Goal: Task Accomplishment & Management: Complete application form

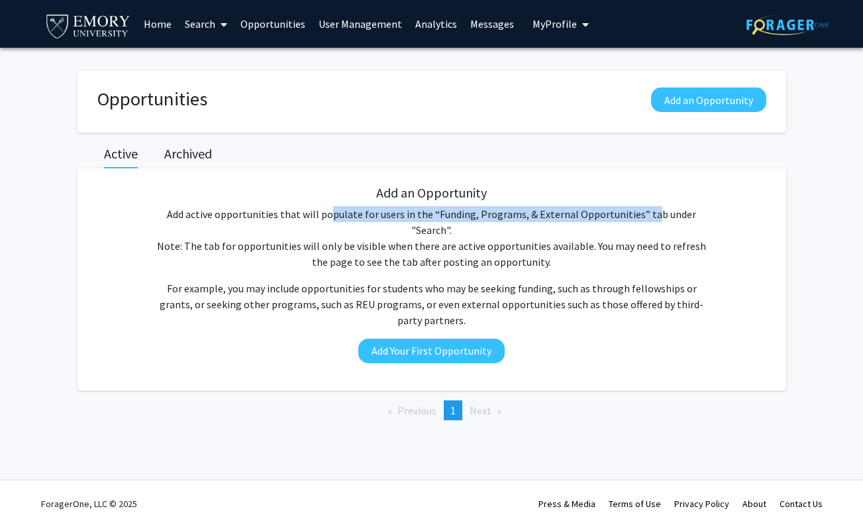
drag, startPoint x: 308, startPoint y: 211, endPoint x: 624, endPoint y: 209, distance: 315.4
click at [624, 209] on p "Add active opportunities that will populate for users in the “Funding, Programs…" at bounding box center [432, 238] width 560 height 64
click at [460, 339] on button "Add Your First Opportunity" at bounding box center [431, 351] width 146 height 25
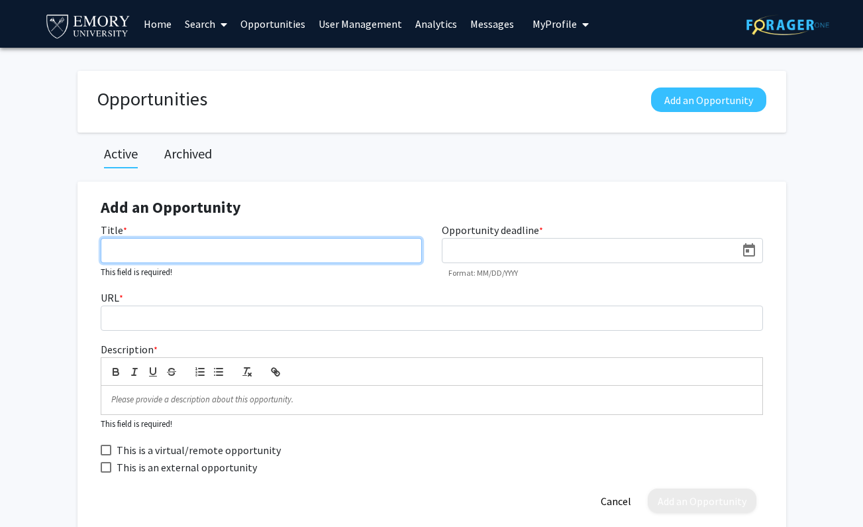
click at [152, 252] on input "Title *" at bounding box center [261, 250] width 321 height 25
click at [126, 399] on p at bounding box center [431, 400] width 641 height 12
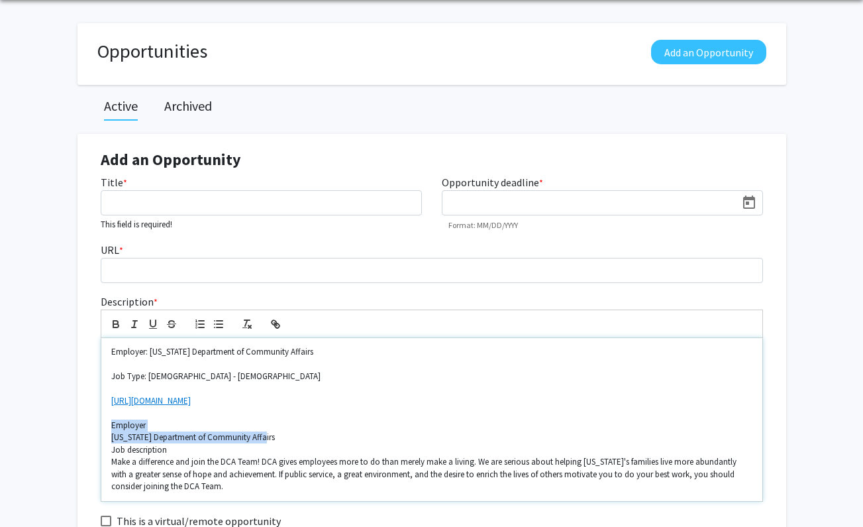
drag, startPoint x: 275, startPoint y: 438, endPoint x: 107, endPoint y: 423, distance: 169.0
click at [107, 423] on div "Employer: [US_STATE] Department of Community Affairs Job Type: [DEMOGRAPHIC_DAT…" at bounding box center [431, 419] width 661 height 162
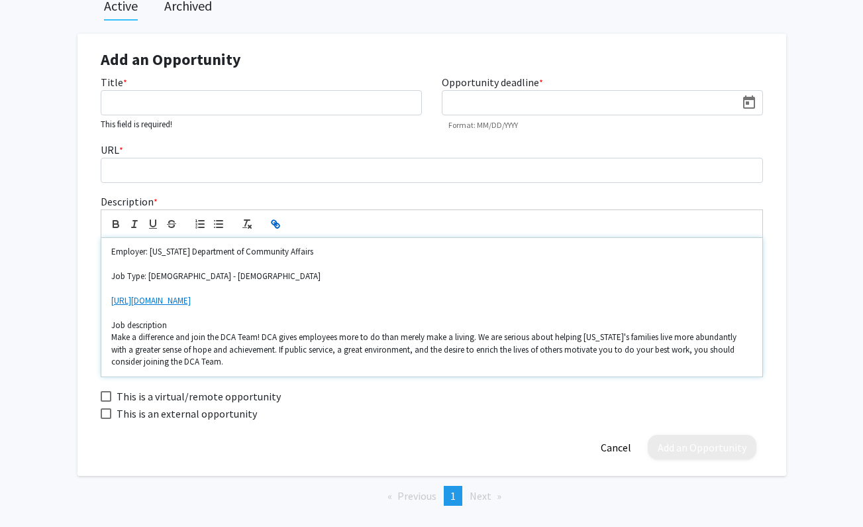
scroll to position [207, 0]
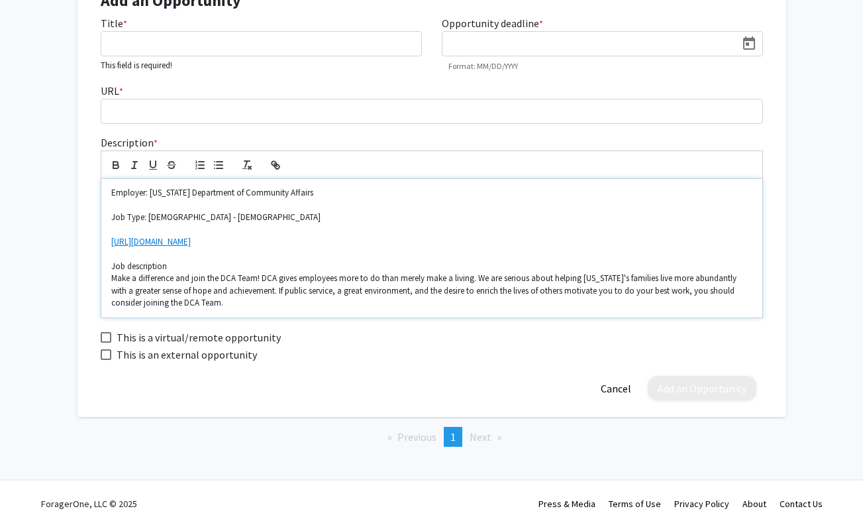
click at [203, 301] on p "Make a difference and join the DCA Team! DCA gives employees more to do than me…" at bounding box center [431, 290] width 641 height 36
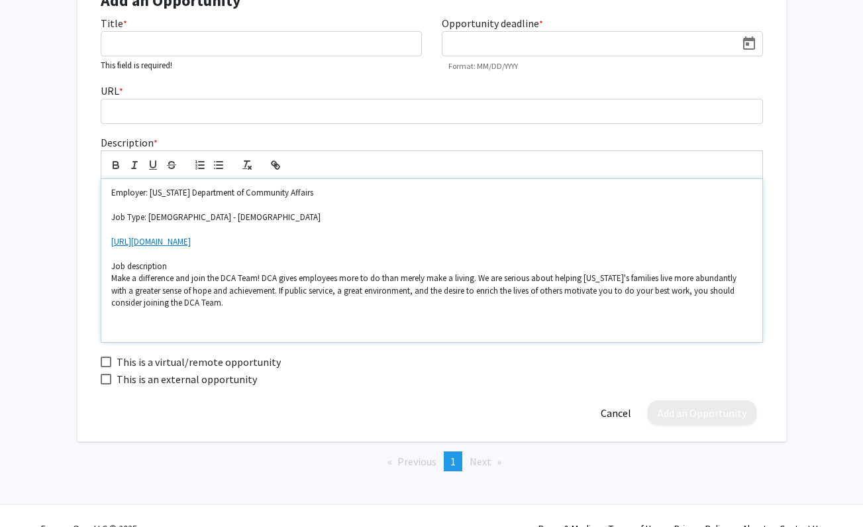
scroll to position [0, 0]
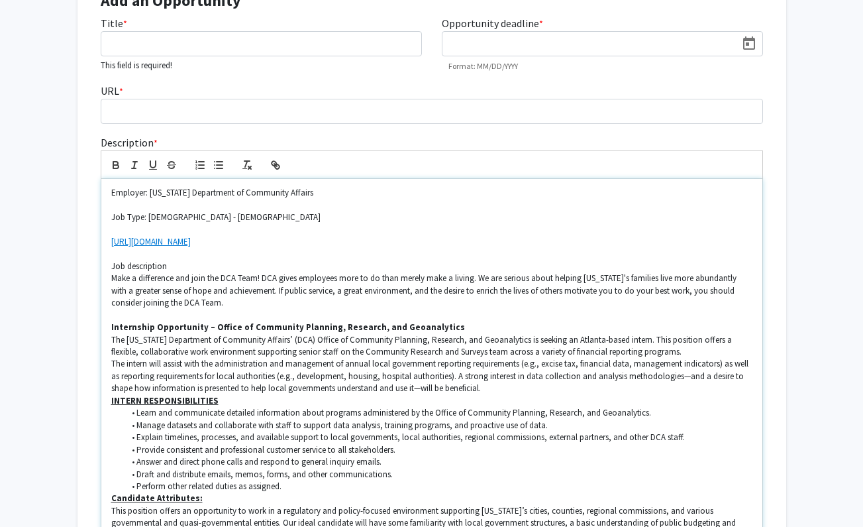
click at [523, 388] on p "The intern will assist with the administration and management of annual local g…" at bounding box center [431, 376] width 641 height 36
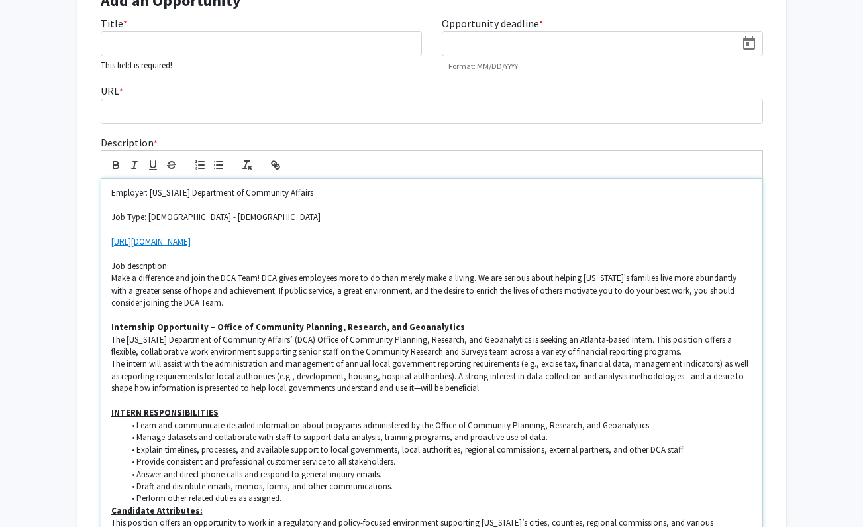
click at [303, 503] on li "Perform other related duties as assigned." at bounding box center [438, 498] width 629 height 12
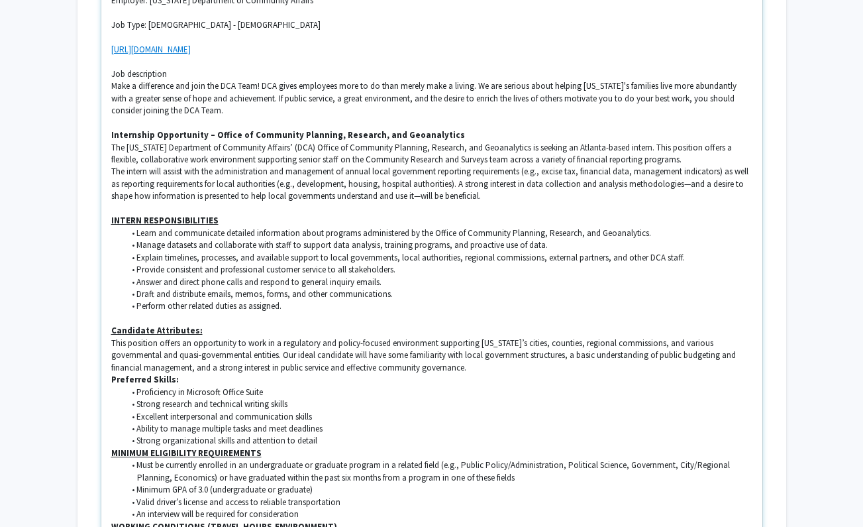
scroll to position [400, 0]
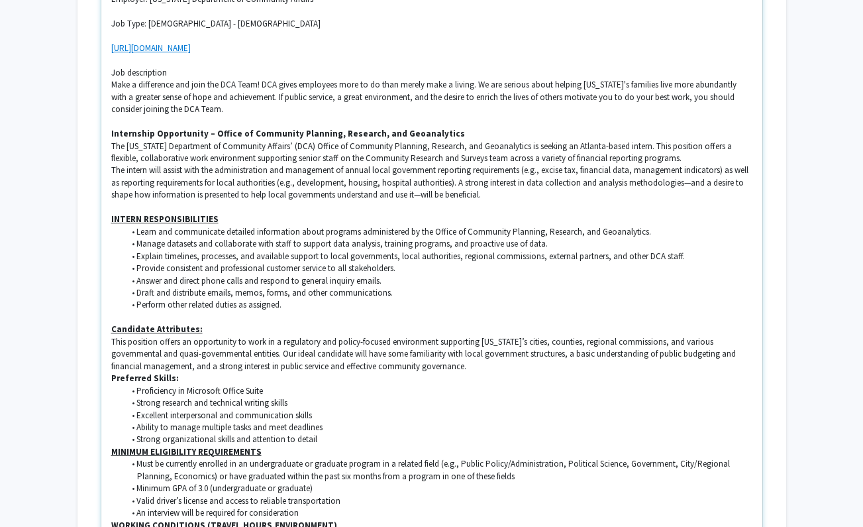
click at [112, 382] on strong "Preferred Skills:" at bounding box center [145, 377] width 68 height 11
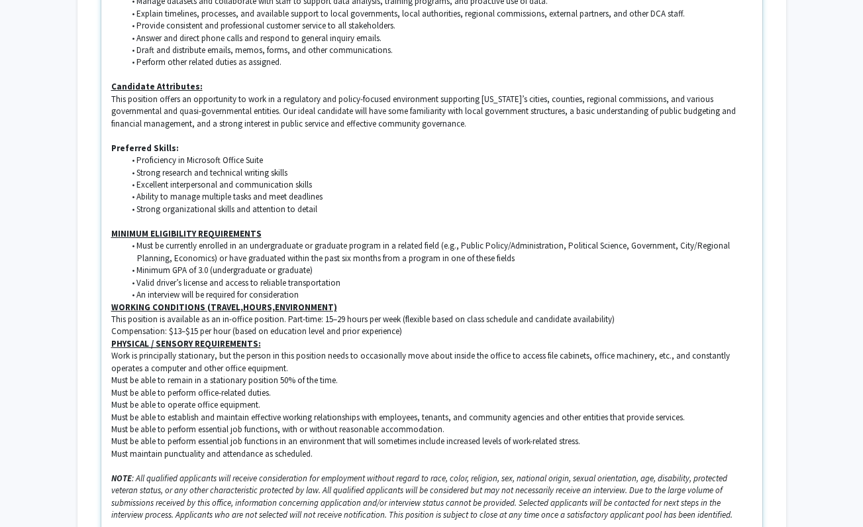
scroll to position [714, 0]
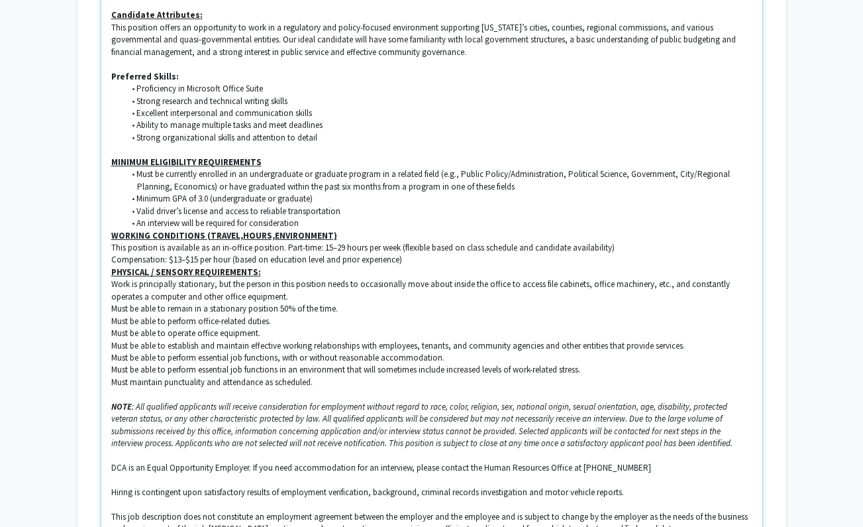
click at [110, 238] on div "Employer: [US_STATE] Department of Community Affairs Job Type: [DEMOGRAPHIC_DAT…" at bounding box center [431, 247] width 661 height 1152
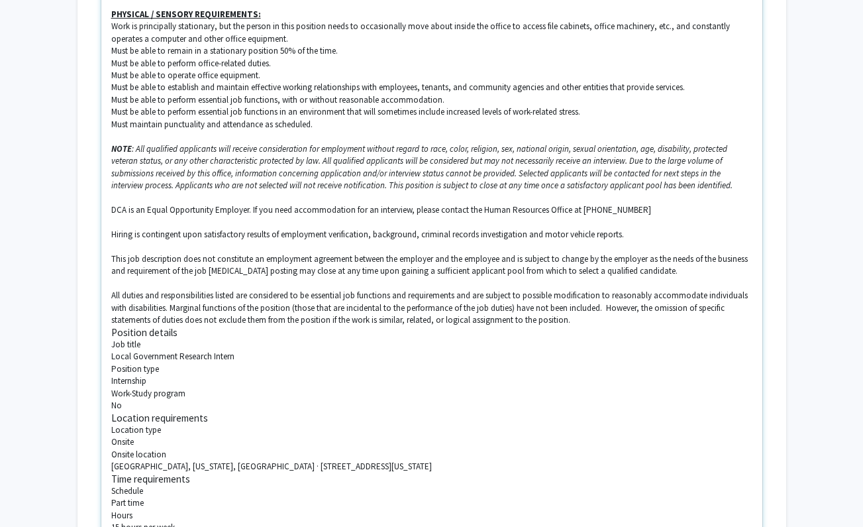
scroll to position [1015, 0]
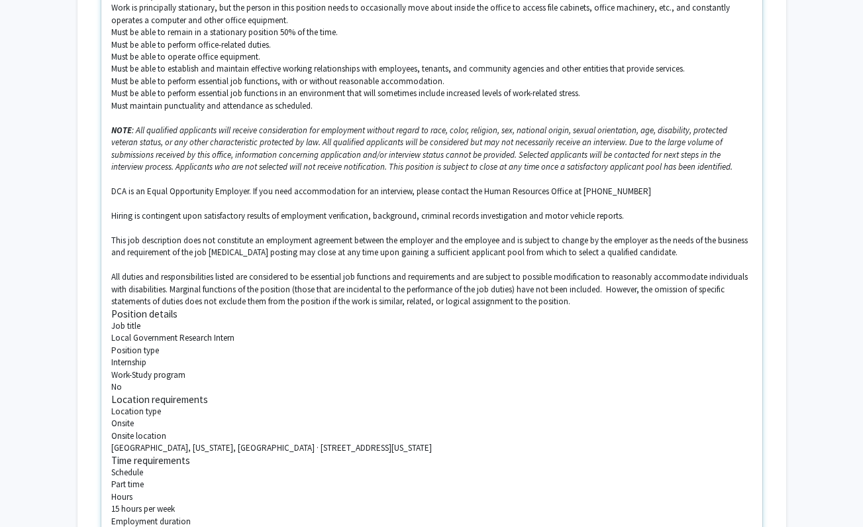
click at [111, 279] on p "All duties and responsibilities listed are considered to be essential job funct…" at bounding box center [431, 289] width 641 height 36
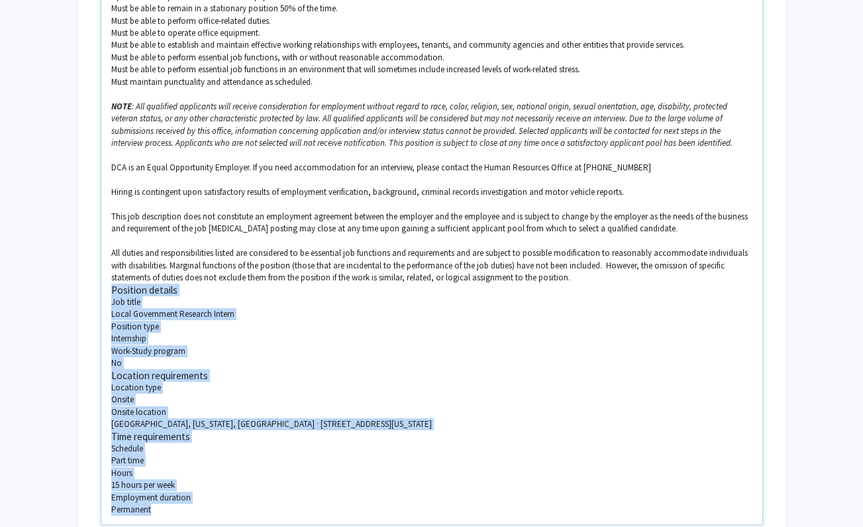
scroll to position [1245, 0]
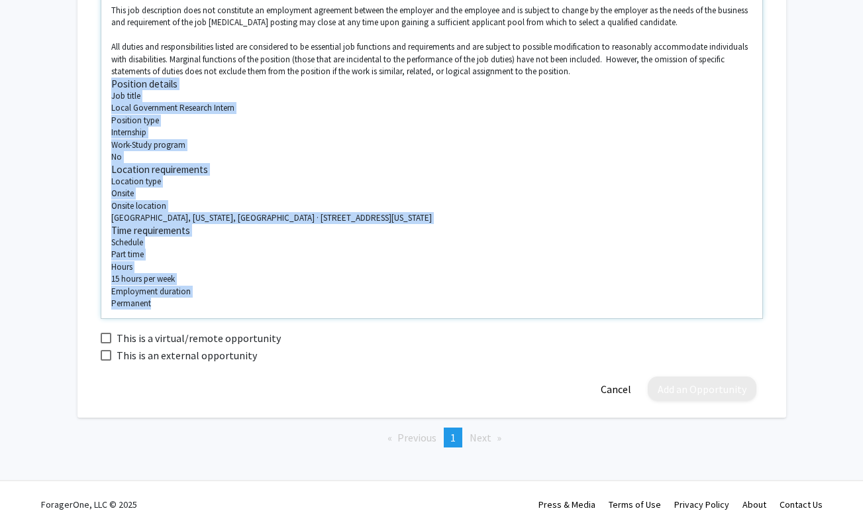
drag, startPoint x: 111, startPoint y: 315, endPoint x: 276, endPoint y: 308, distance: 165.8
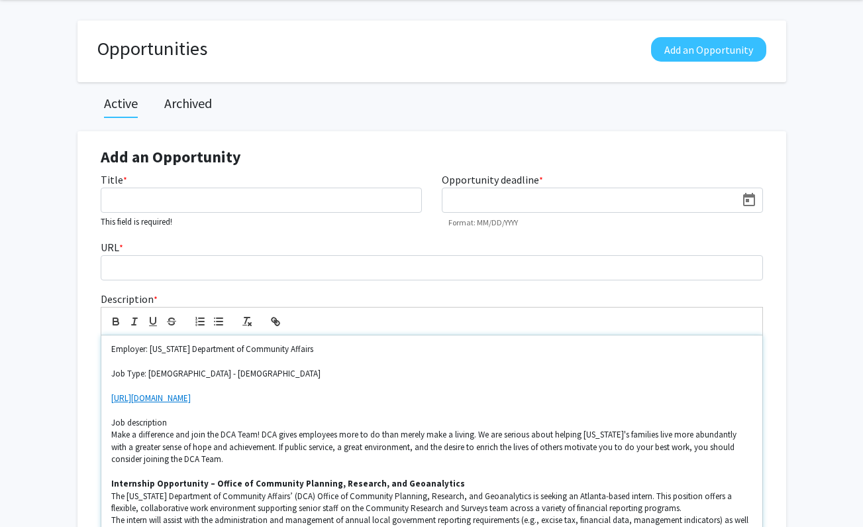
scroll to position [0, 0]
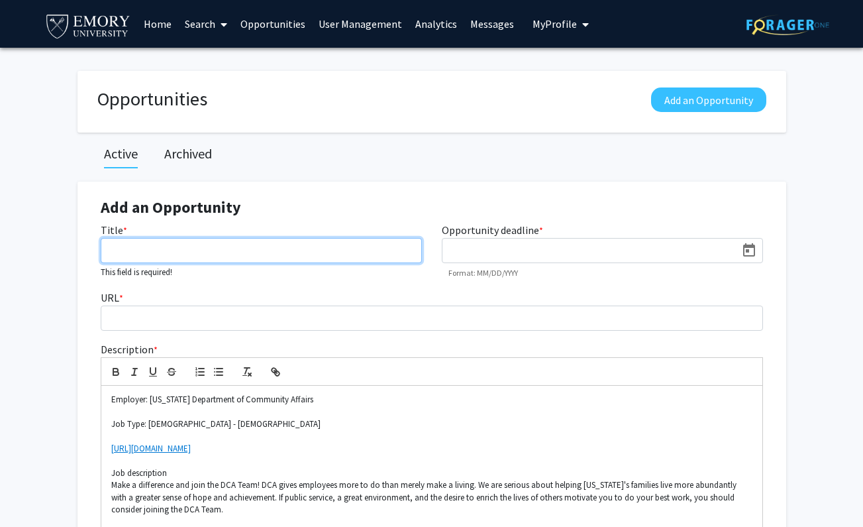
click at [148, 245] on input "Title *" at bounding box center [261, 250] width 321 height 25
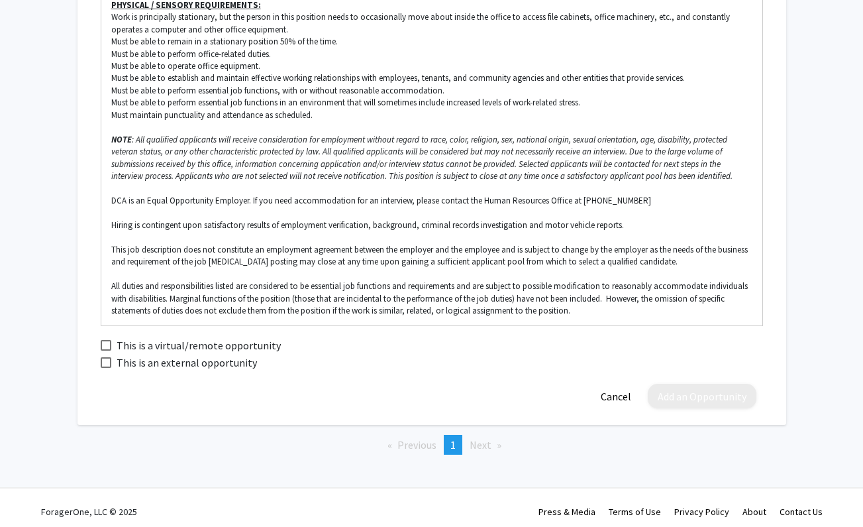
scroll to position [1013, 0]
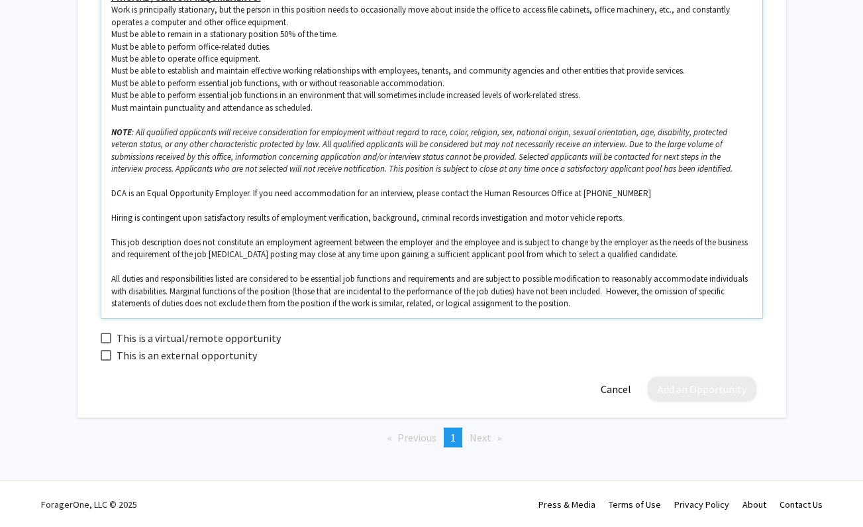
click at [581, 305] on p "All duties and responsibilities listed are considered to be essential job funct…" at bounding box center [431, 291] width 641 height 36
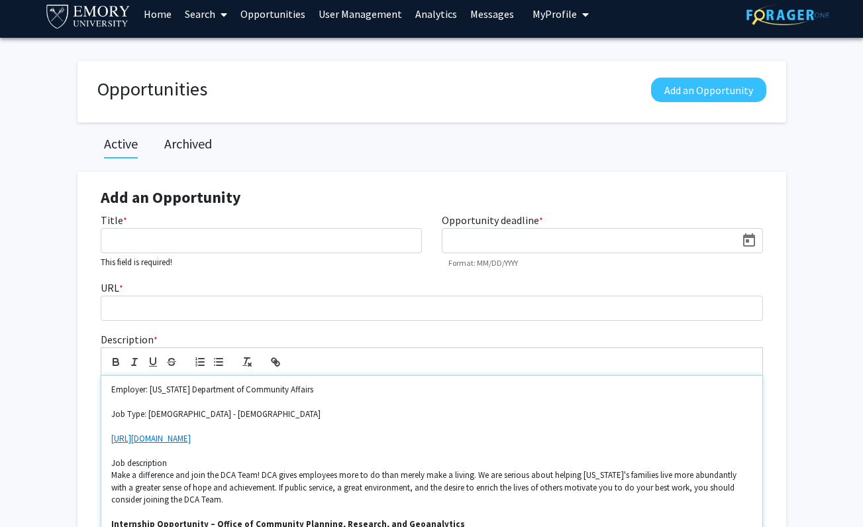
scroll to position [11, 0]
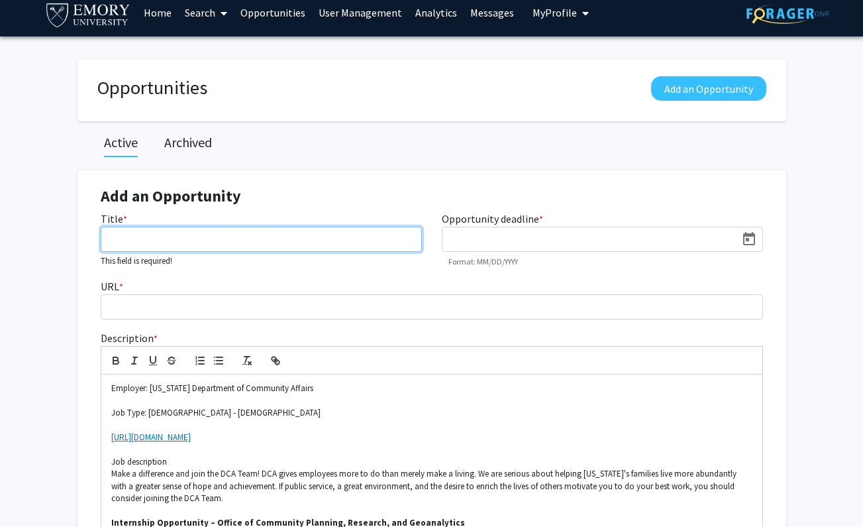
click at [152, 241] on input "Title *" at bounding box center [261, 239] width 321 height 25
paste input "Local Government Research Intern"
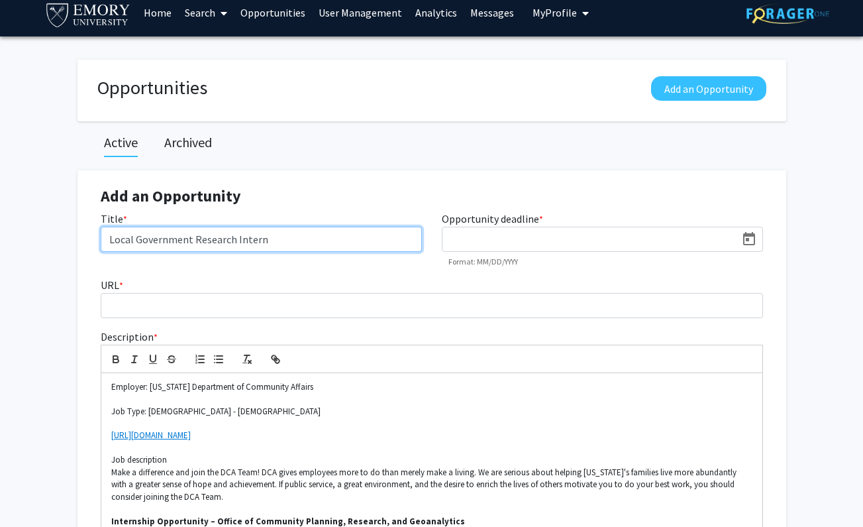
type input "Local Government Research Intern"
click at [453, 239] on input at bounding box center [592, 240] width 287 height 12
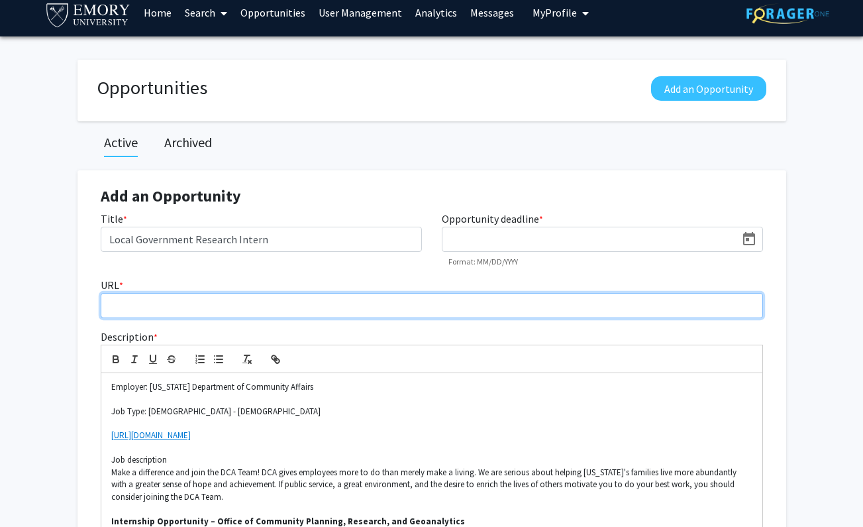
click at [160, 301] on input "URL *" at bounding box center [432, 305] width 663 height 25
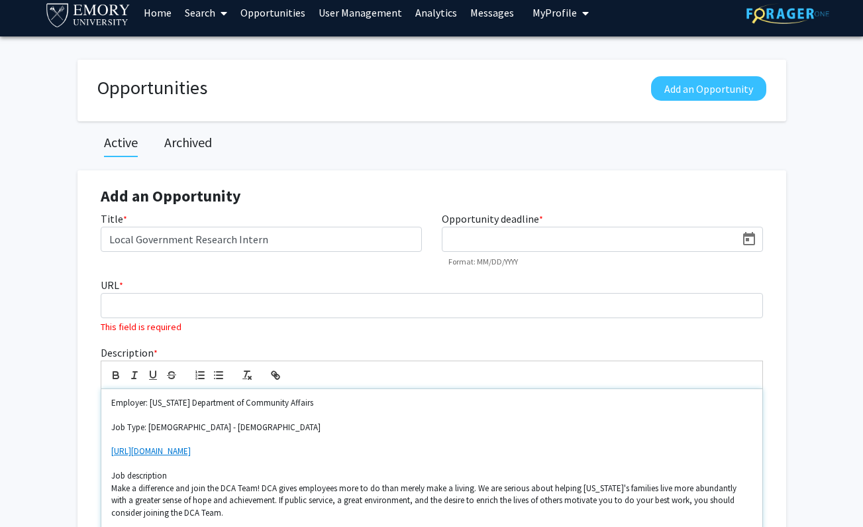
drag, startPoint x: 305, startPoint y: 435, endPoint x: 148, endPoint y: 434, distance: 156.4
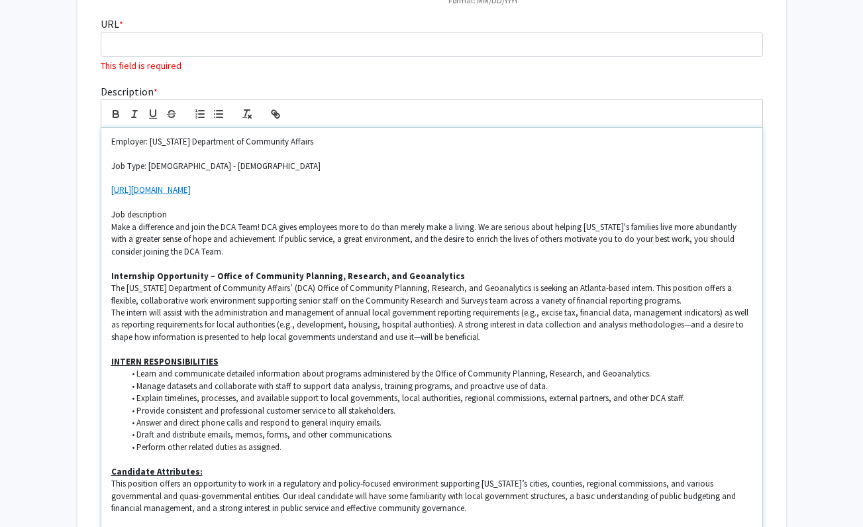
scroll to position [312, 0]
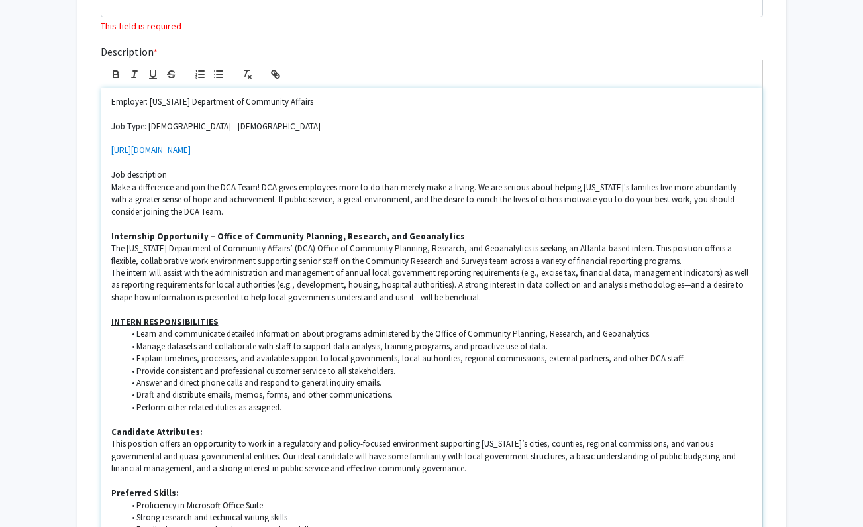
drag, startPoint x: 302, startPoint y: 154, endPoint x: 103, endPoint y: 152, distance: 198.8
copy link "[URL][DOMAIN_NAME]"
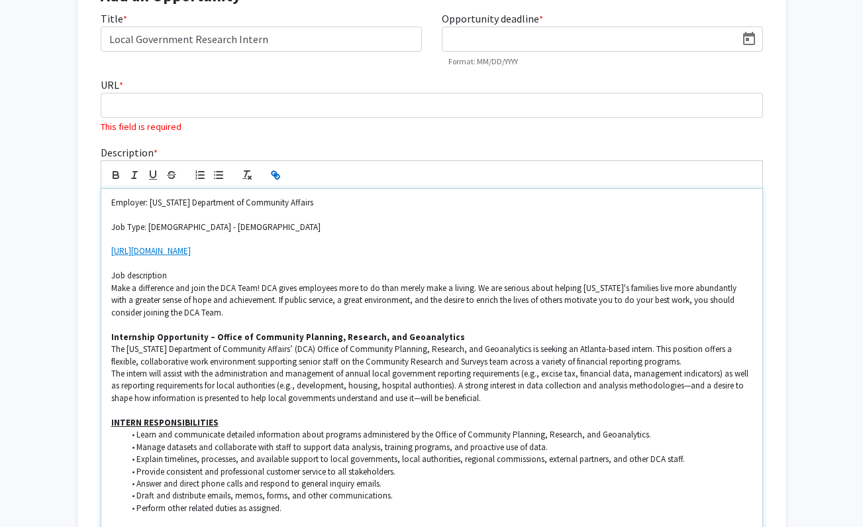
scroll to position [212, 0]
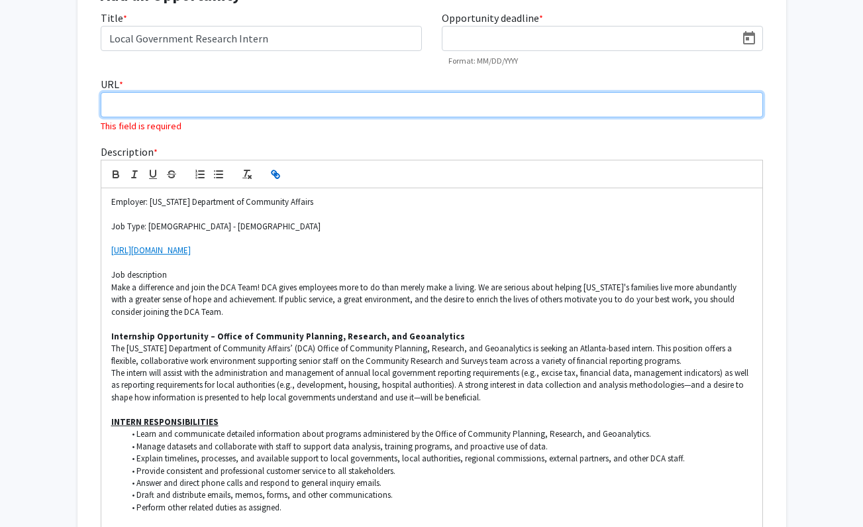
click at [126, 111] on input "URL *" at bounding box center [432, 104] width 663 height 25
paste input "[URL][DOMAIN_NAME]"
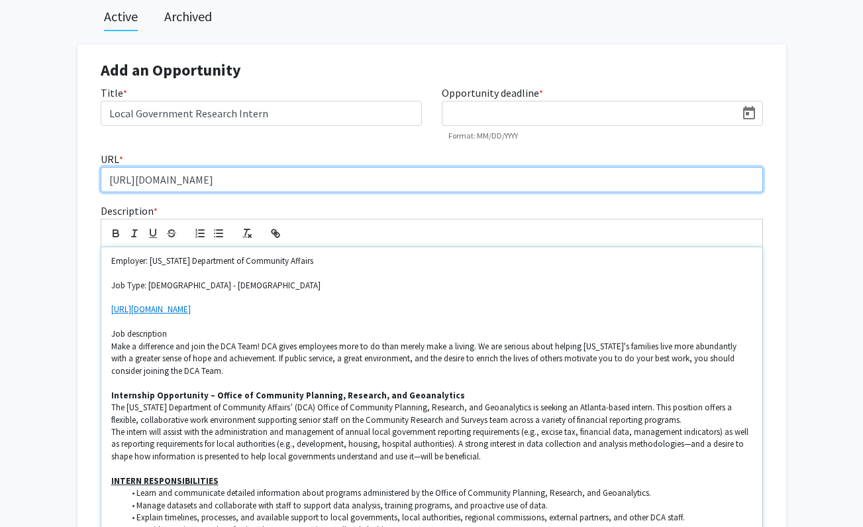
scroll to position [124, 0]
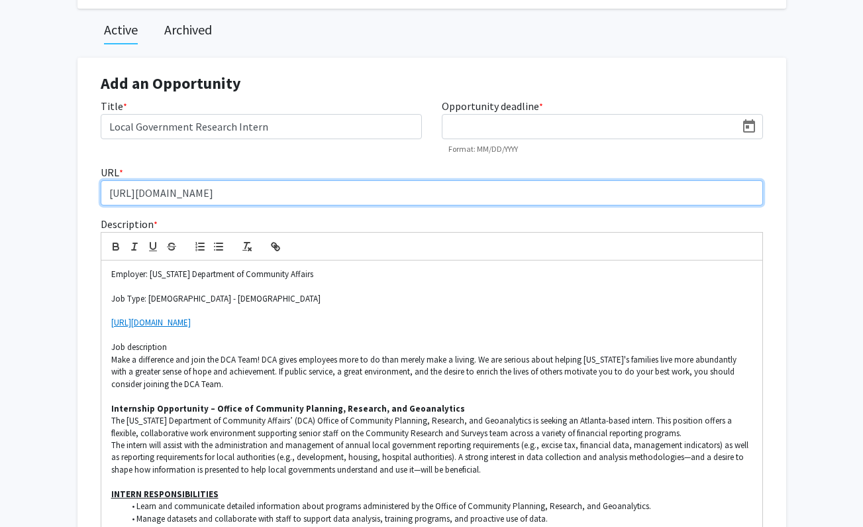
type input "[URL][DOMAIN_NAME]"
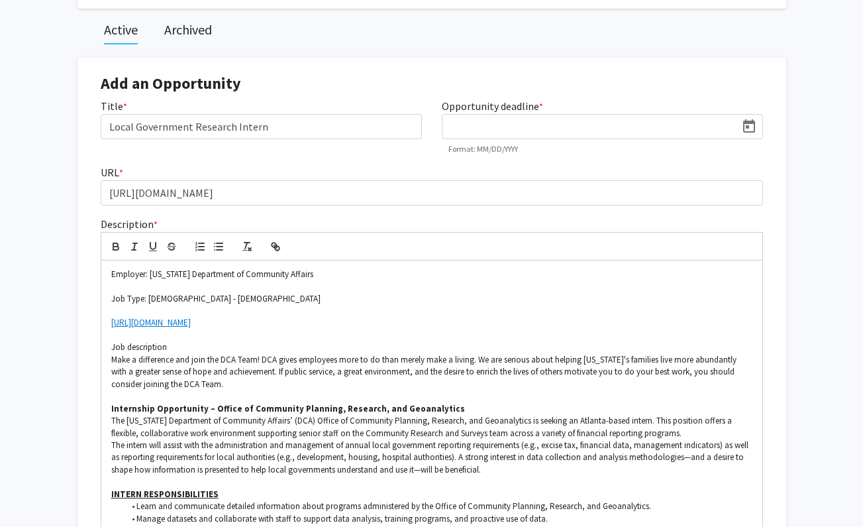
click at [464, 123] on input at bounding box center [592, 127] width 287 height 12
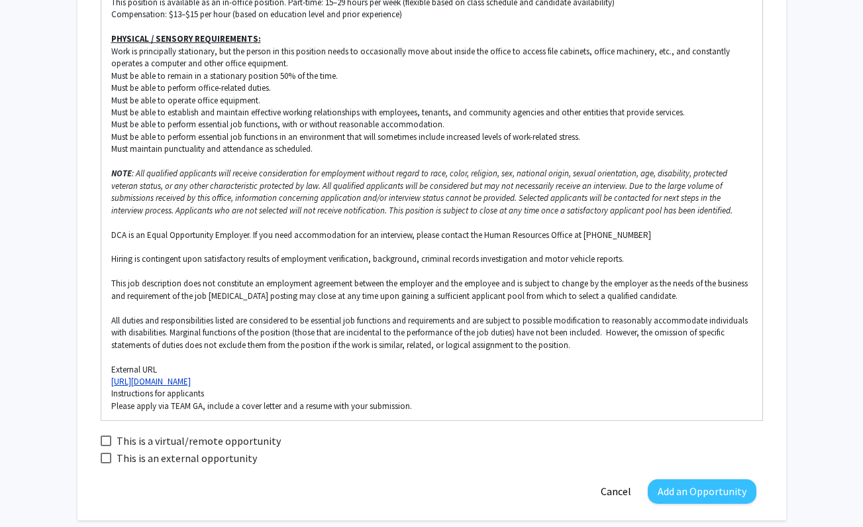
scroll to position [1073, 0]
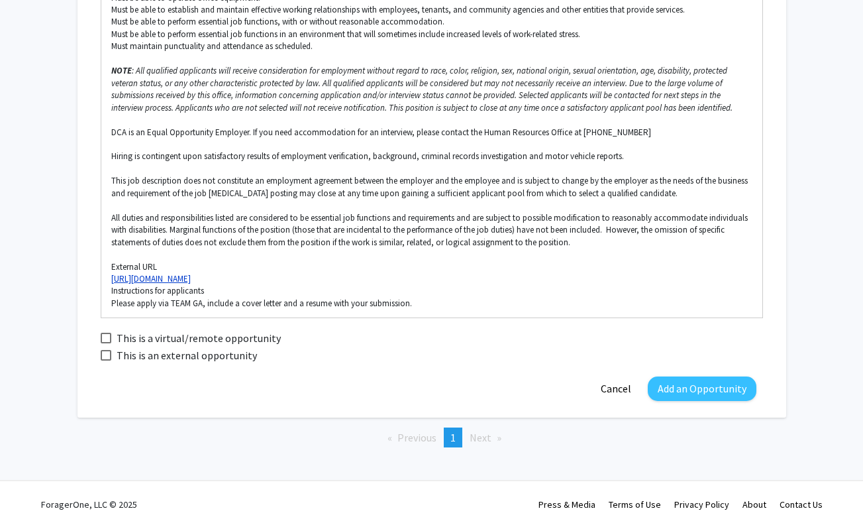
type input "[DATE]"
click at [107, 355] on span at bounding box center [106, 355] width 11 height 11
click at [106, 360] on input "This is an external opportunity" at bounding box center [105, 360] width 1 height 1
checkbox input "true"
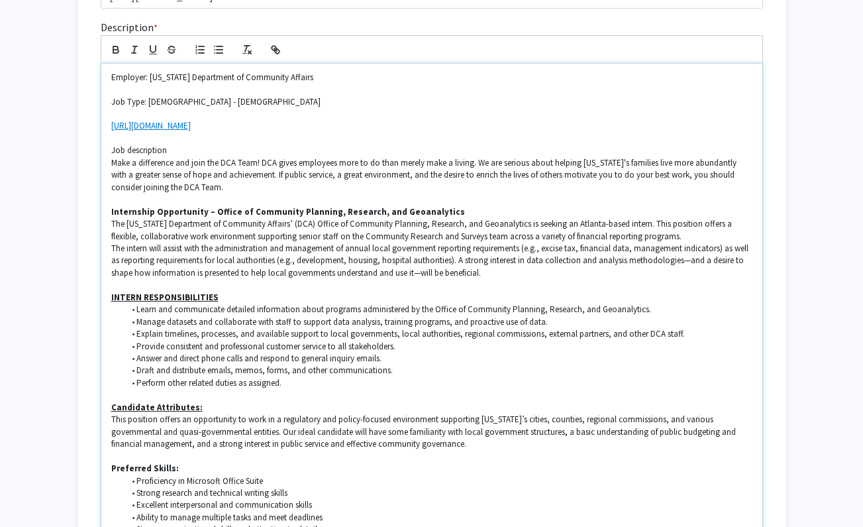
scroll to position [329, 0]
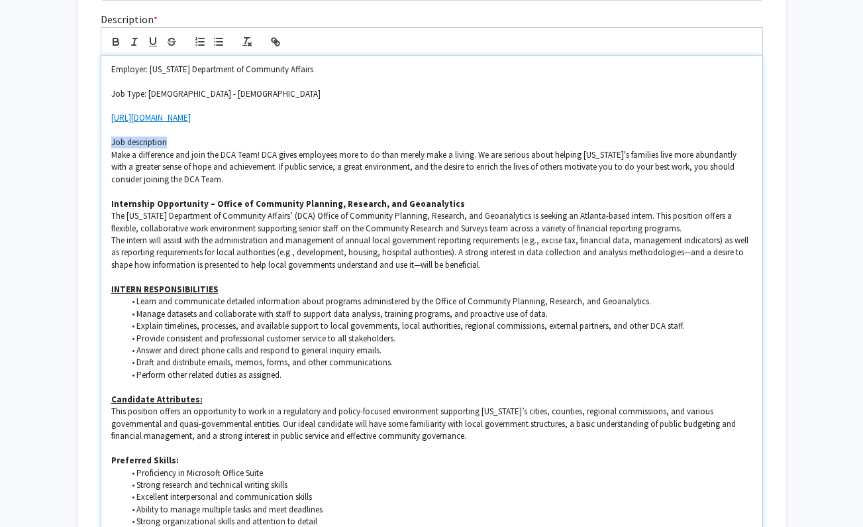
drag, startPoint x: 180, startPoint y: 142, endPoint x: 111, endPoint y: 139, distance: 69.6
click at [111, 139] on p "Job description" at bounding box center [431, 143] width 641 height 12
click at [117, 47] on icon "button" at bounding box center [116, 42] width 12 height 12
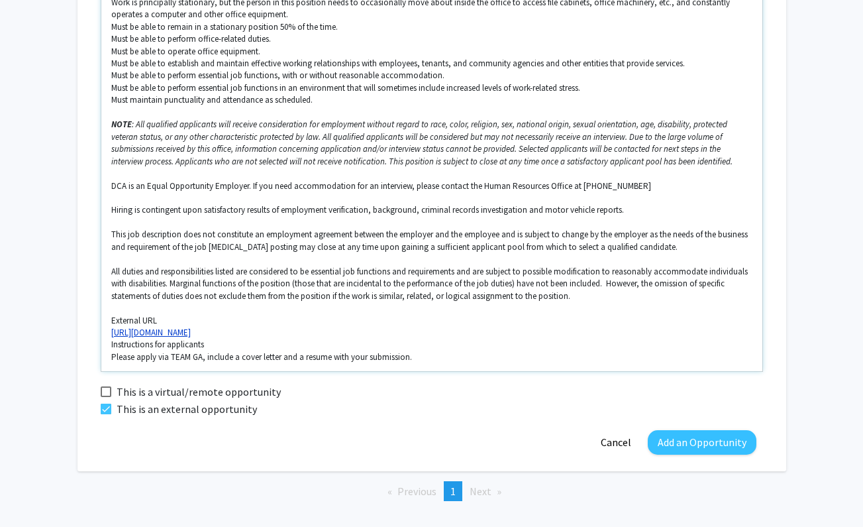
scroll to position [1073, 0]
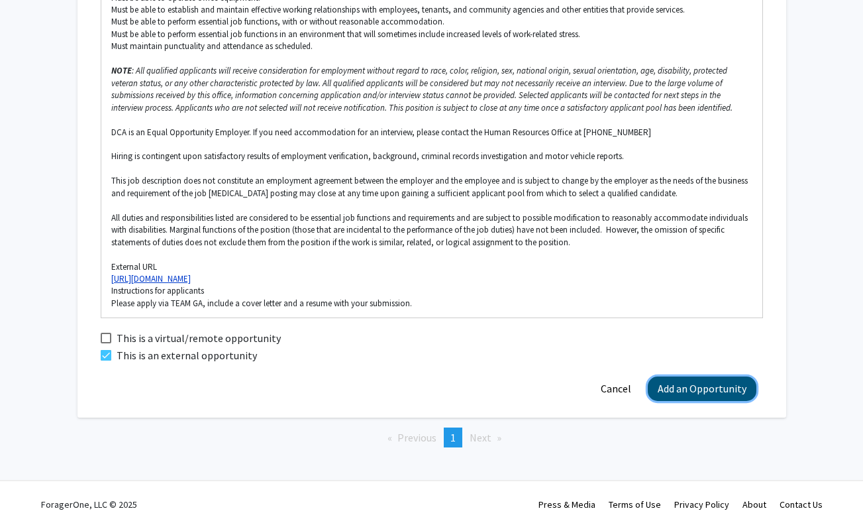
click at [685, 386] on button "Add an Opportunity" at bounding box center [702, 388] width 109 height 25
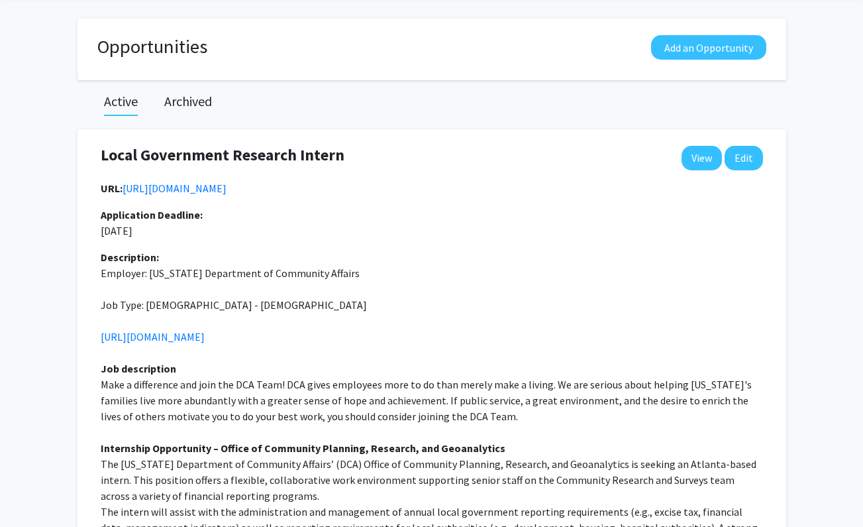
scroll to position [0, 0]
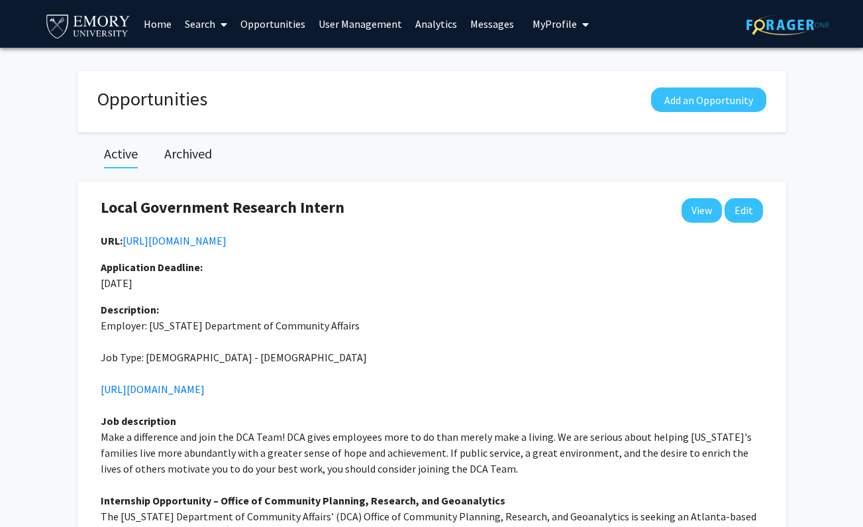
click at [424, 27] on link "Analytics" at bounding box center [436, 24] width 55 height 46
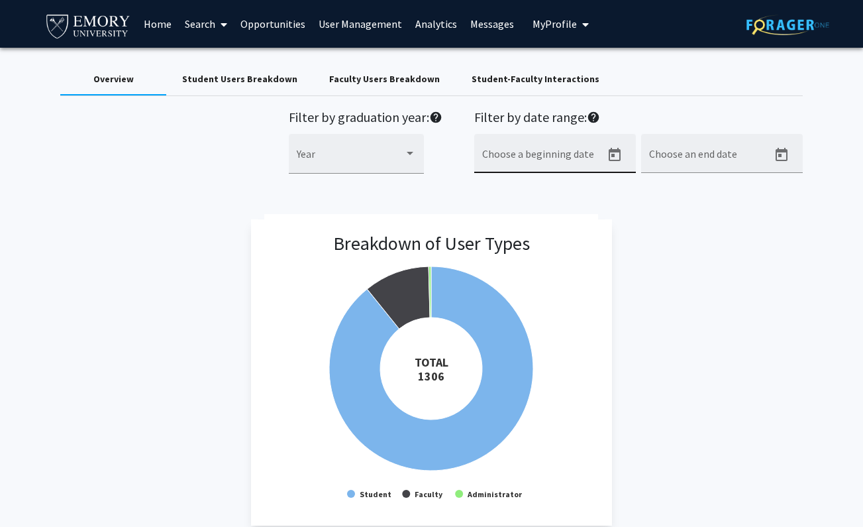
click at [516, 156] on input "Choose a beginning date" at bounding box center [541, 159] width 119 height 12
click at [617, 154] on icon "Open calendar" at bounding box center [615, 155] width 16 height 16
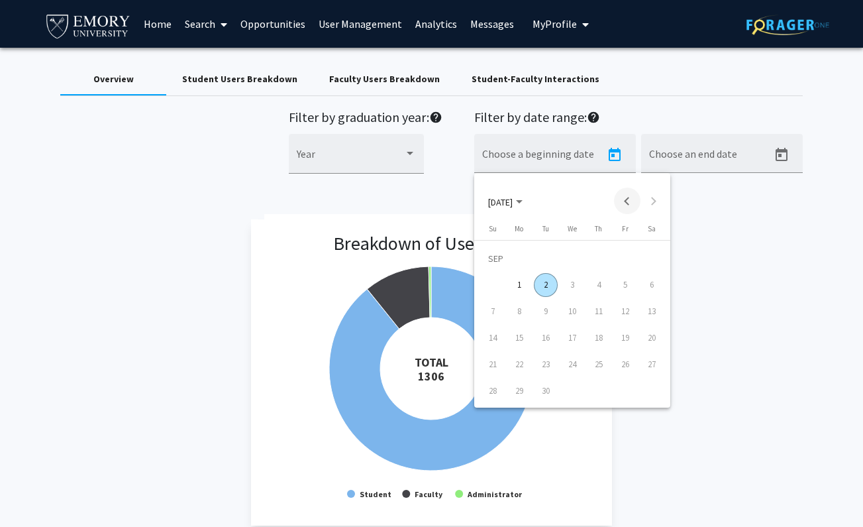
click at [624, 203] on button "Previous month" at bounding box center [627, 201] width 27 height 27
click at [601, 364] on div "28" at bounding box center [599, 365] width 24 height 24
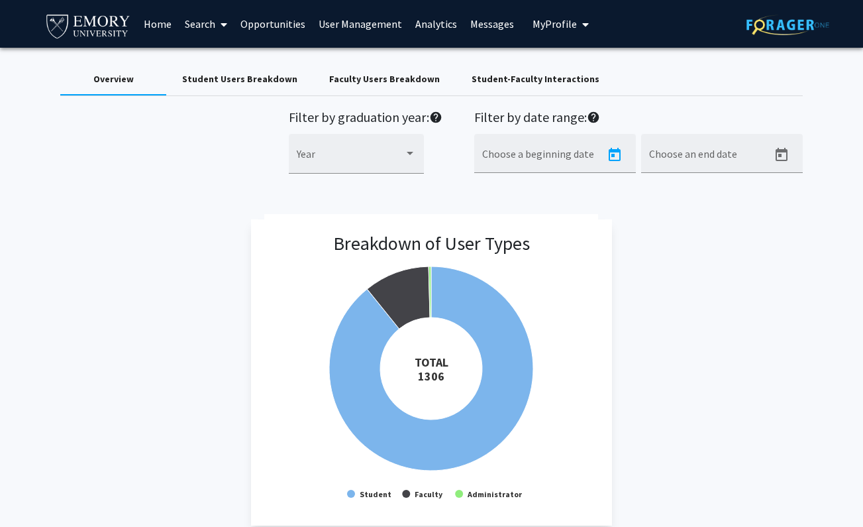
type input "[DATE]"
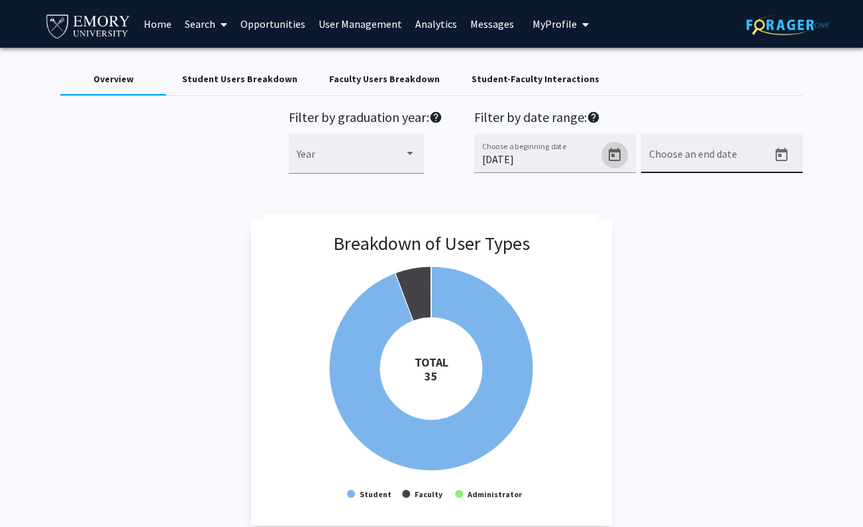
click at [778, 157] on icon "Open calendar" at bounding box center [782, 155] width 16 height 16
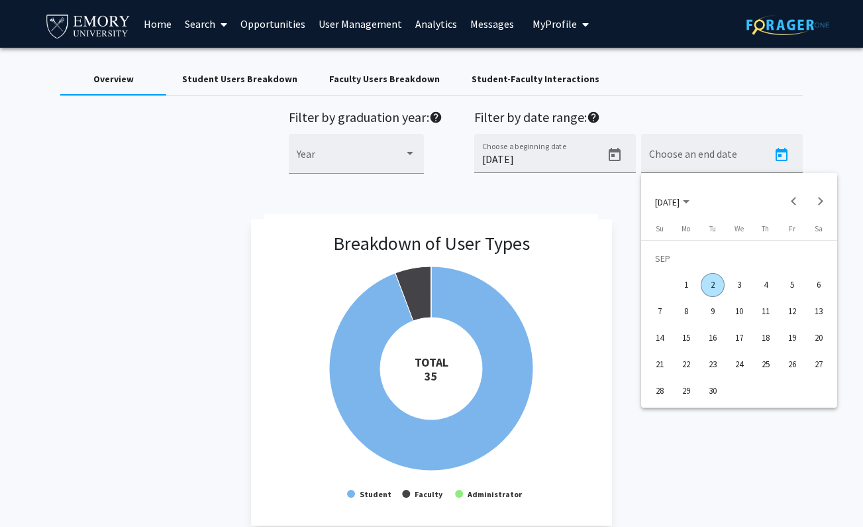
click at [712, 292] on div "2" at bounding box center [713, 285] width 24 height 24
type input "[DATE]"
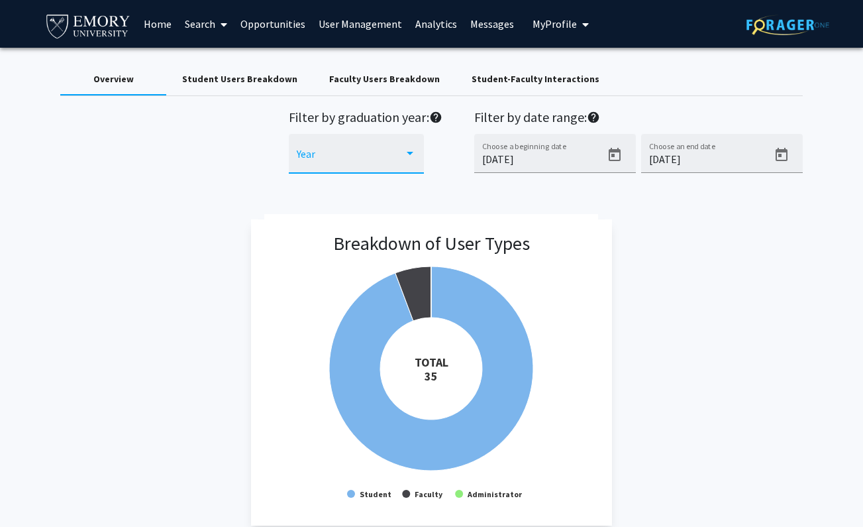
click at [409, 154] on div at bounding box center [410, 153] width 7 height 3
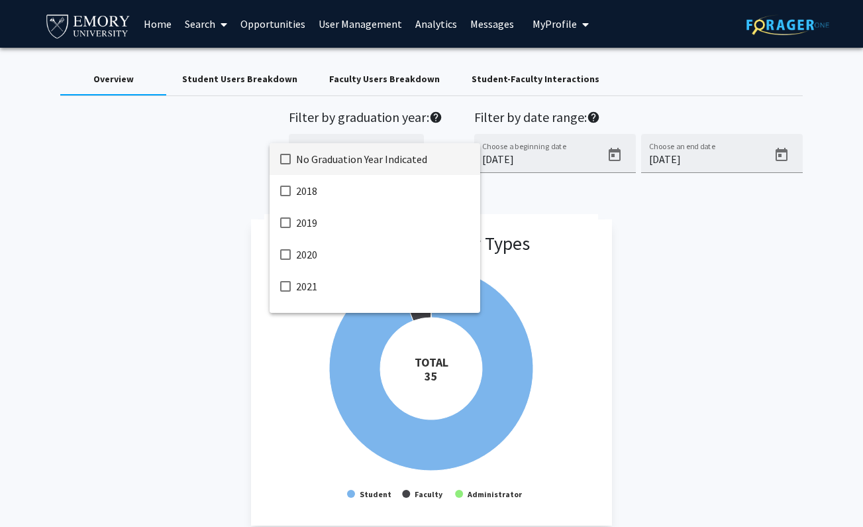
click at [625, 239] on div at bounding box center [431, 263] width 863 height 527
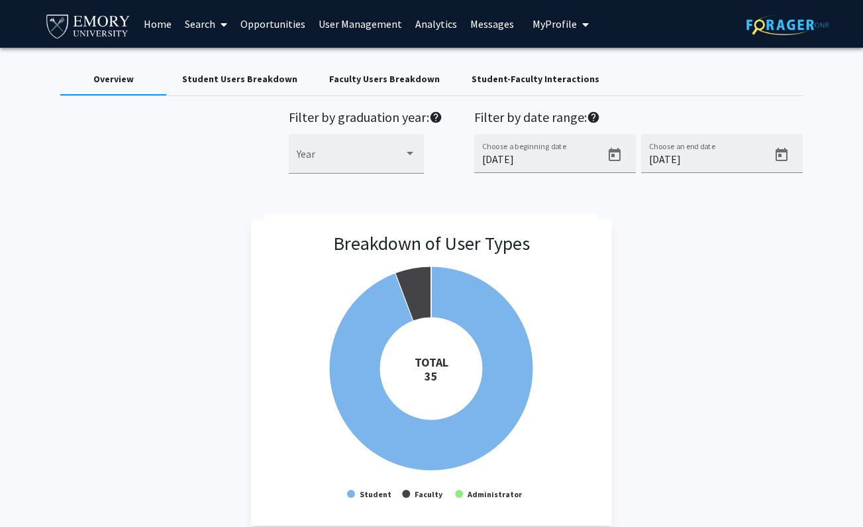
click at [272, 22] on link "Opportunities" at bounding box center [273, 24] width 78 height 46
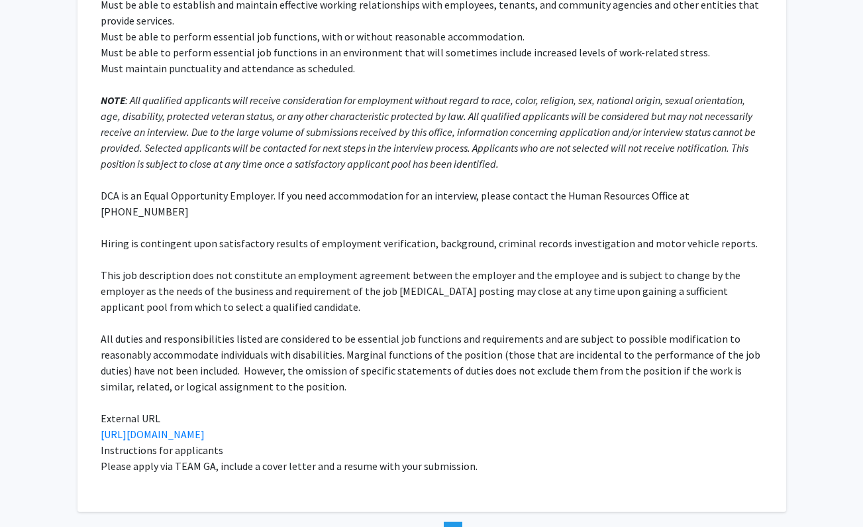
scroll to position [1354, 0]
